Goal: Task Accomplishment & Management: Manage account settings

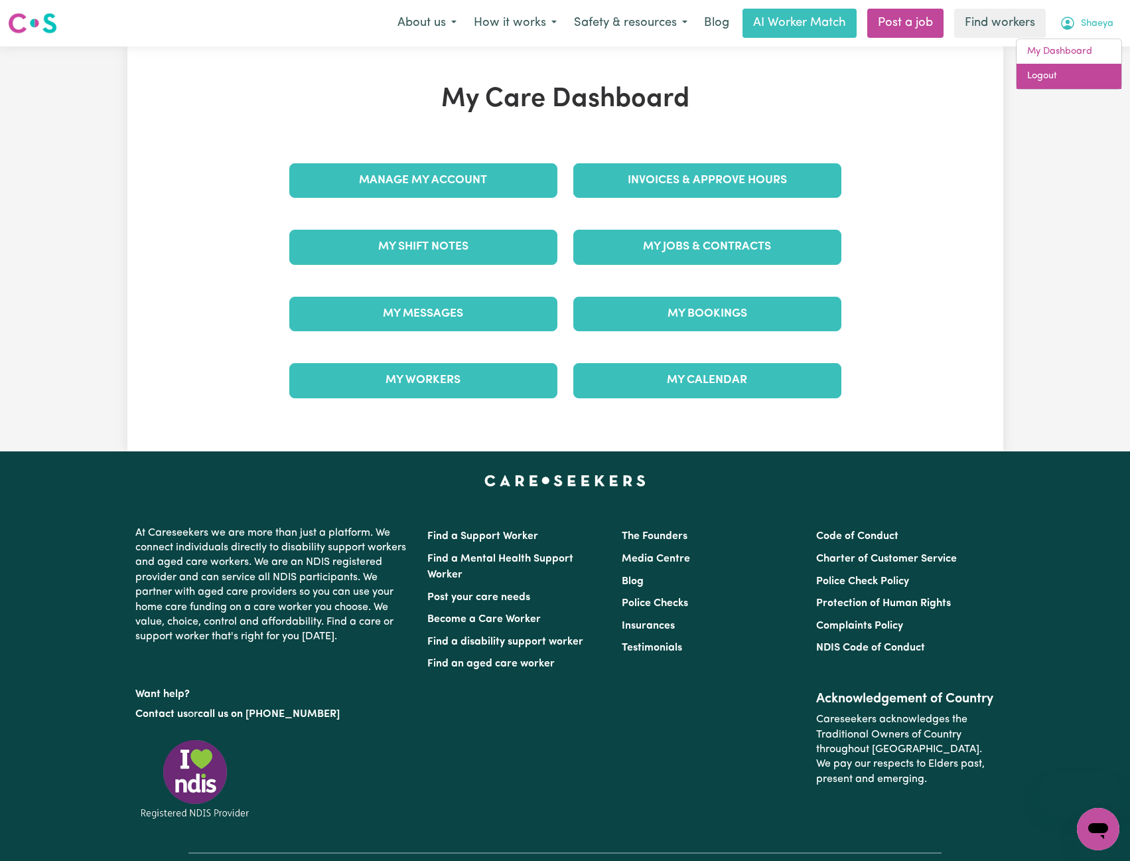
click at [1060, 74] on link "Logout" at bounding box center [1069, 76] width 105 height 25
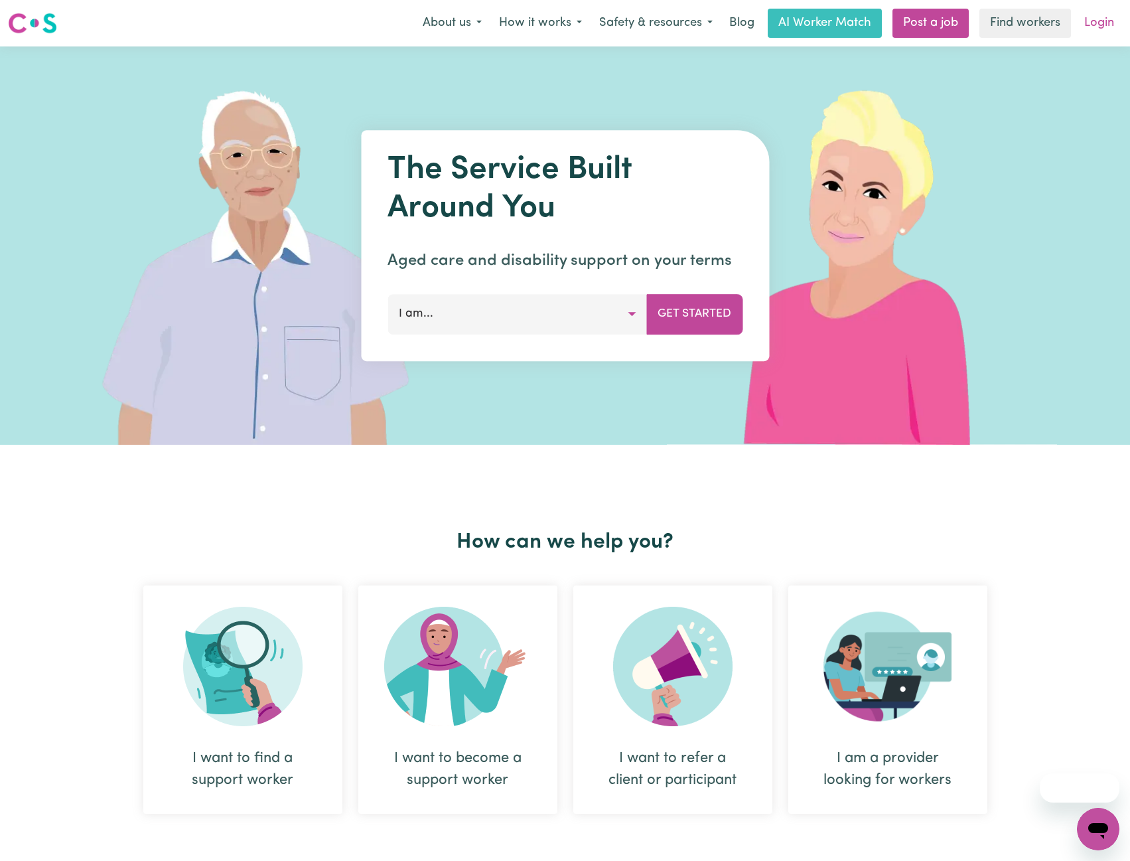
click at [1098, 21] on link "Login" at bounding box center [1099, 23] width 46 height 29
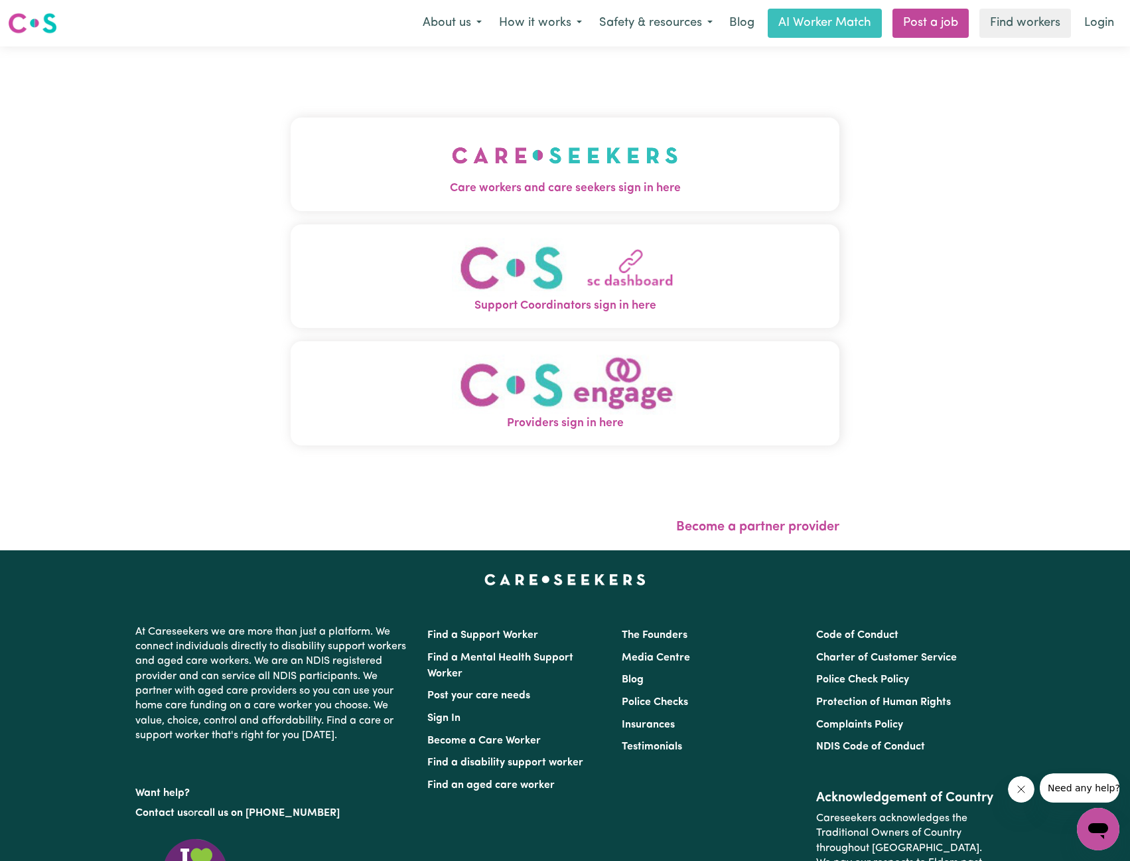
click at [448, 119] on button "Care workers and care seekers sign in here" at bounding box center [565, 163] width 549 height 93
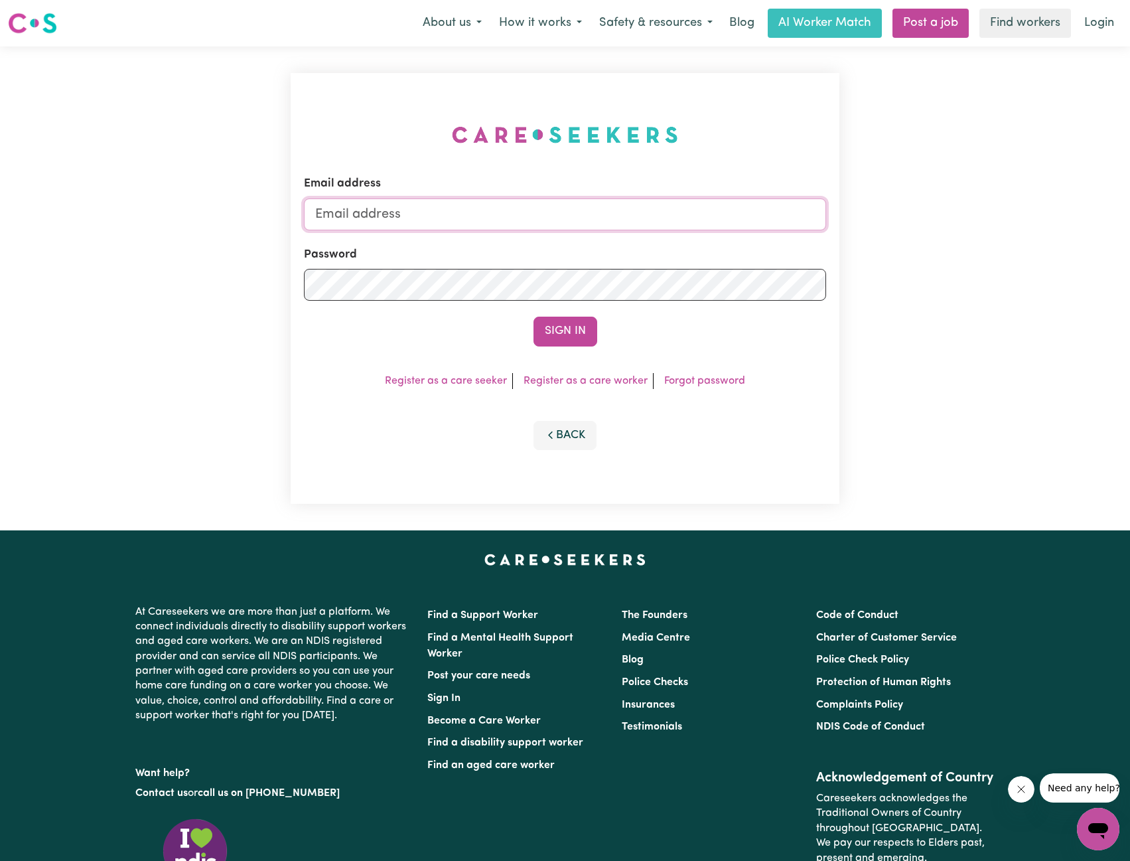
click at [484, 199] on input "Email address" at bounding box center [565, 214] width 523 height 32
drag, startPoint x: 385, startPoint y: 212, endPoint x: 634, endPoint y: 238, distance: 250.2
click at [623, 223] on input "[EMAIL_ADDRESS][PERSON_NAME][DOMAIN_NAME]" at bounding box center [565, 214] width 523 height 32
type input "[EMAIL_ADDRESS][PERSON_NAME][DOMAIN_NAME]"
click at [590, 316] on form "Email address [EMAIL_ADDRESS][PERSON_NAME][DOMAIN_NAME] Password Sign In" at bounding box center [565, 260] width 523 height 171
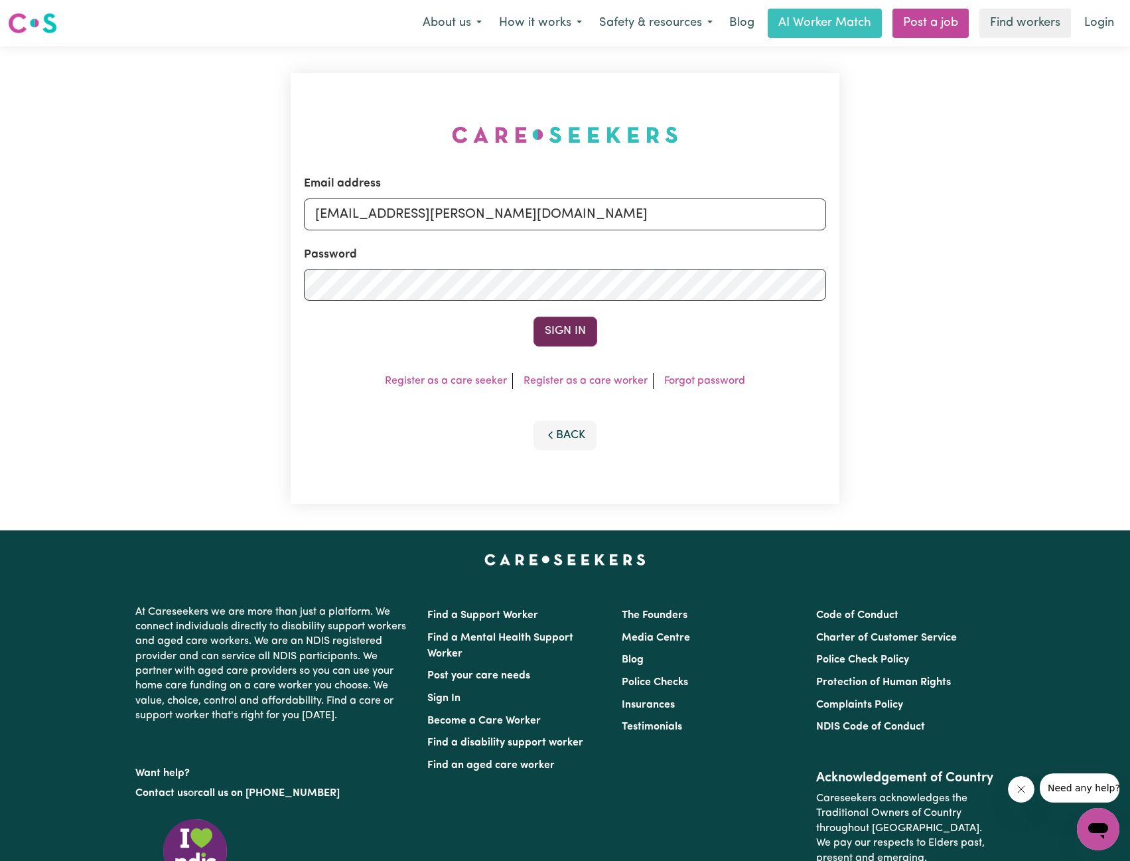
click at [586, 330] on button "Sign In" at bounding box center [566, 331] width 64 height 29
